Goal: Register for event/course

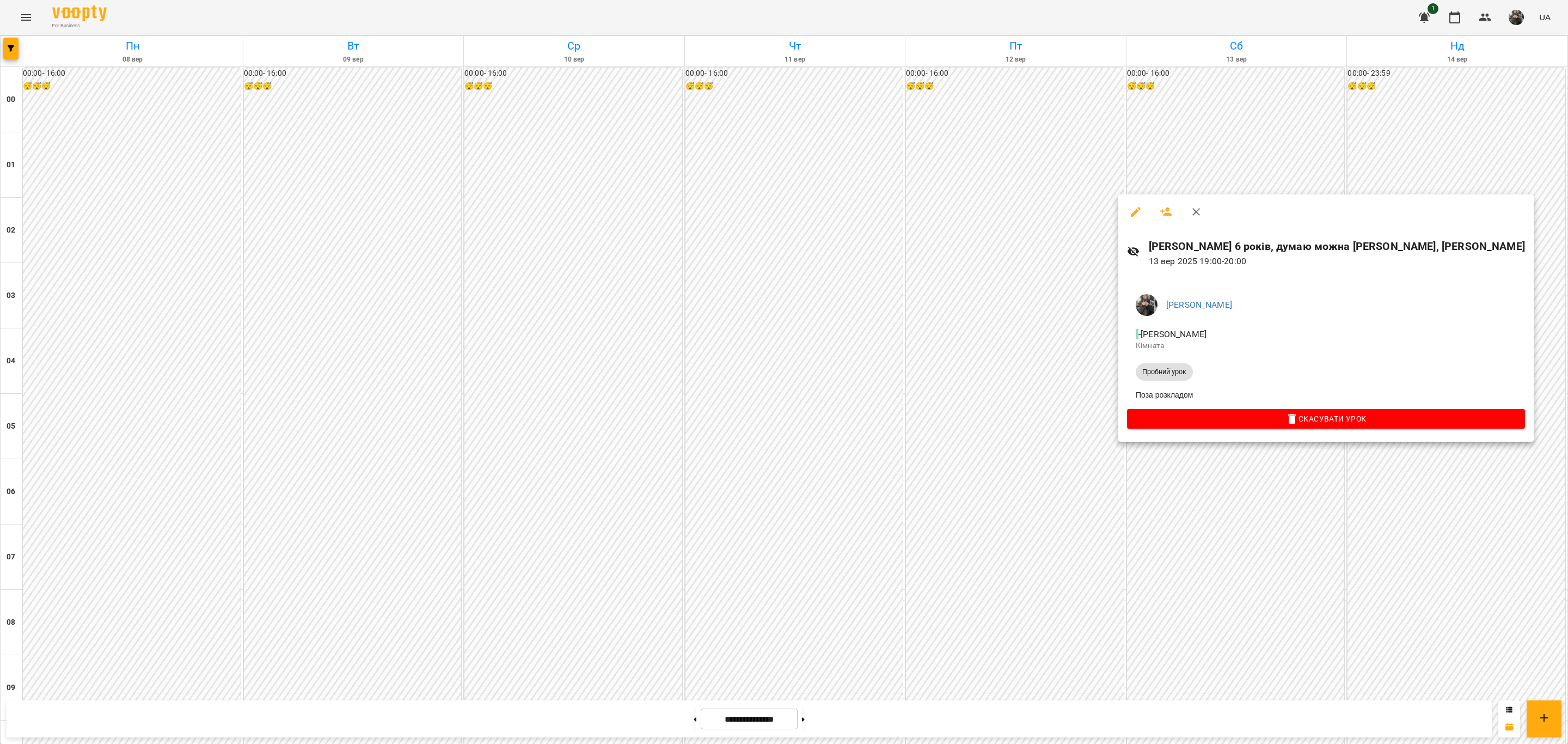
scroll to position [898, 0]
click at [1291, 523] on div at bounding box center [784, 372] width 1568 height 744
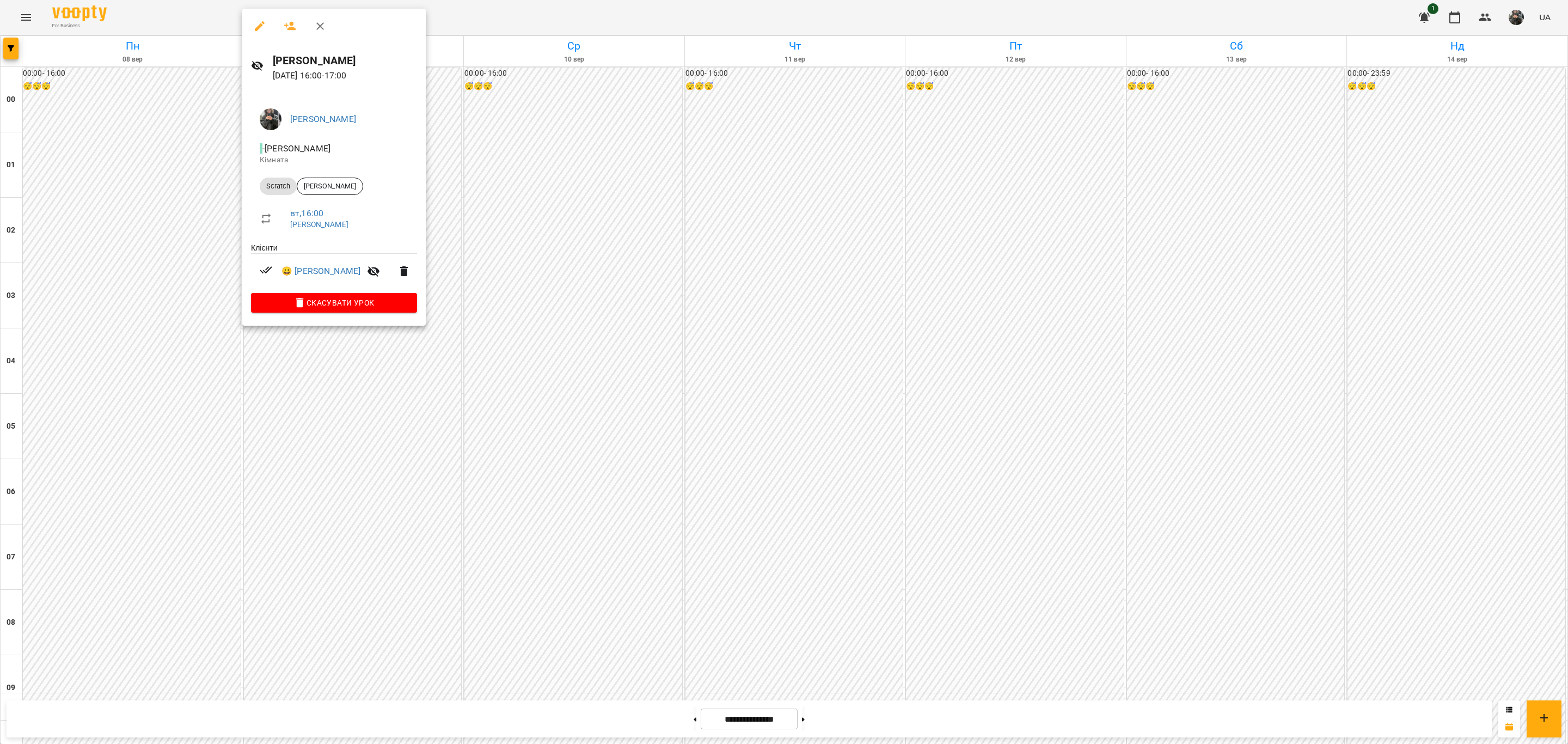
click at [346, 437] on div at bounding box center [784, 372] width 1568 height 744
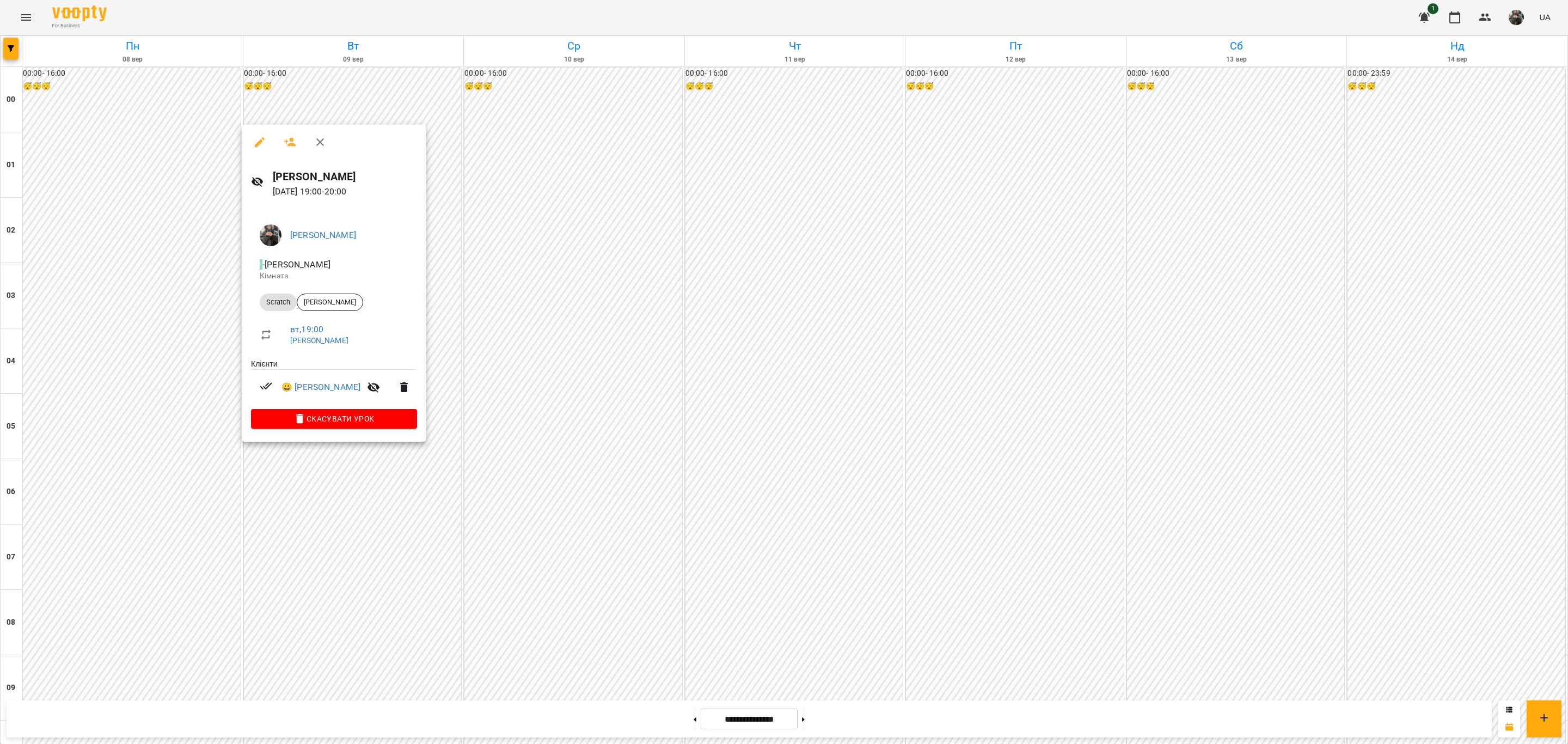
click at [496, 549] on div at bounding box center [784, 372] width 1568 height 744
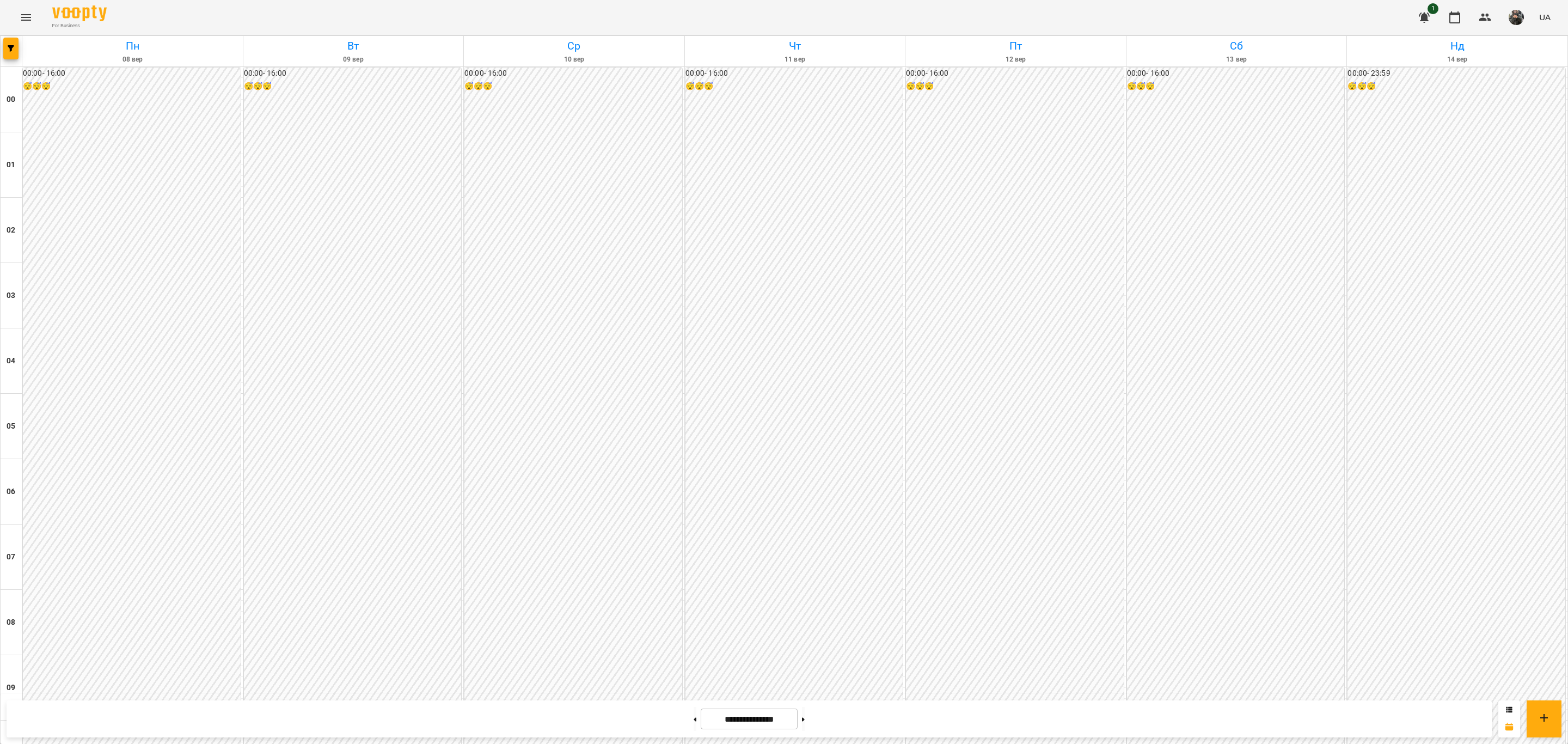
scroll to position [940, 0]
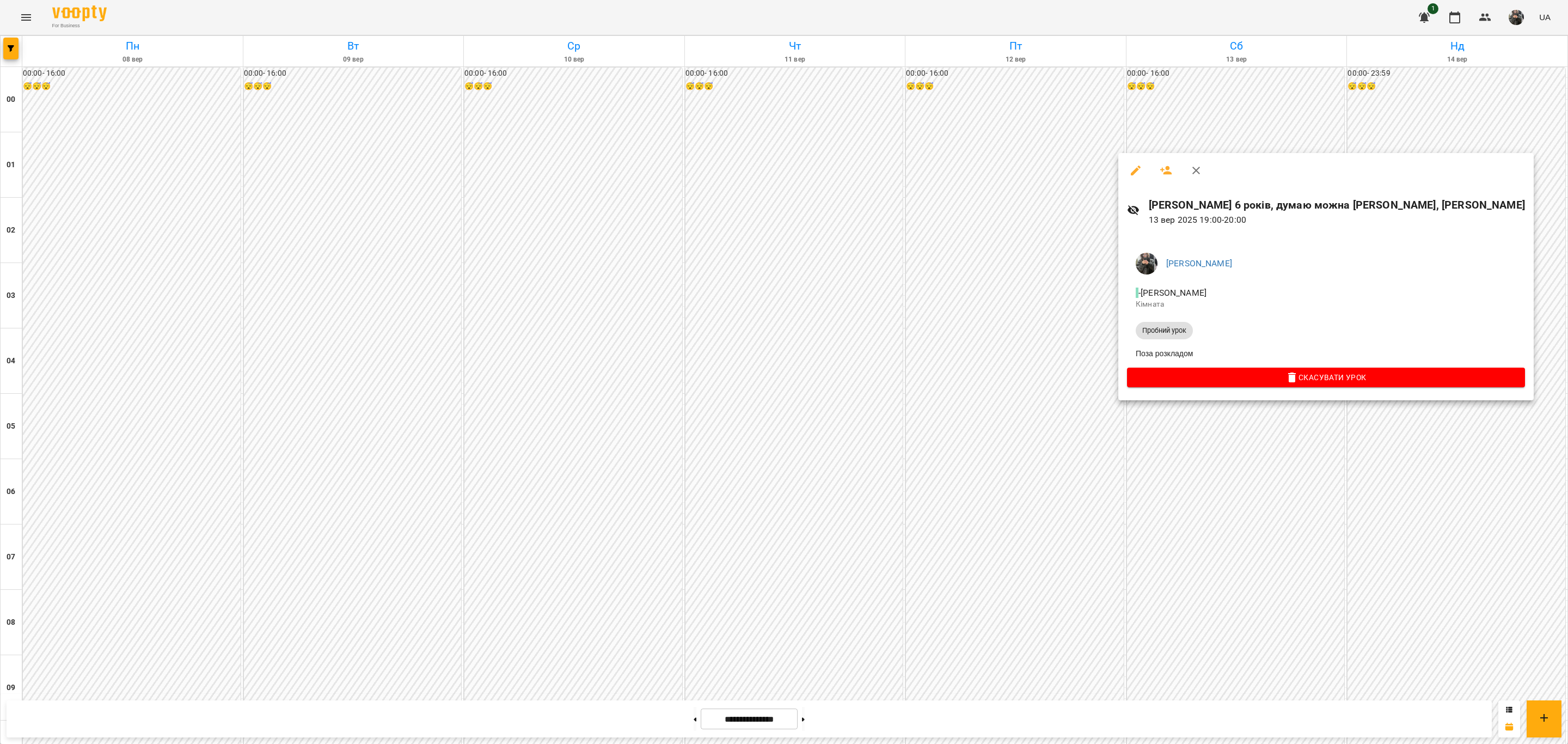
click at [796, 539] on div at bounding box center [784, 372] width 1568 height 744
